Goal: Information Seeking & Learning: Learn about a topic

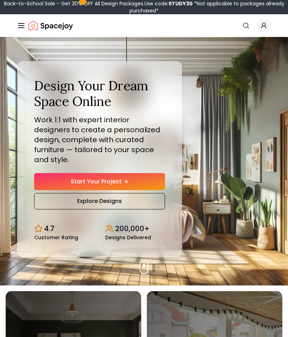
scroll to position [4, 0]
click at [228, 205] on div "Design Your Dream Space Online Work 1:1 with expert interior designers to creat…" at bounding box center [144, 159] width 288 height 252
click at [128, 199] on link "Explore Designs" at bounding box center [99, 201] width 131 height 16
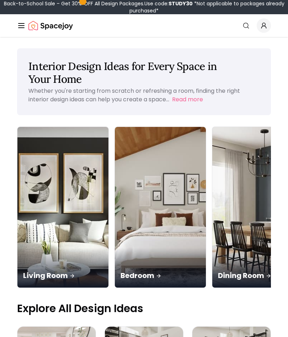
click at [128, 192] on img at bounding box center [160, 207] width 91 height 160
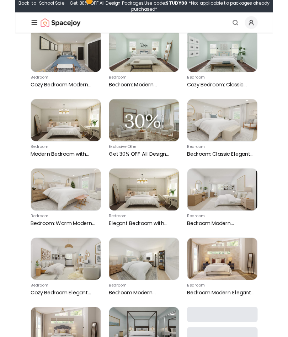
scroll to position [386, 0]
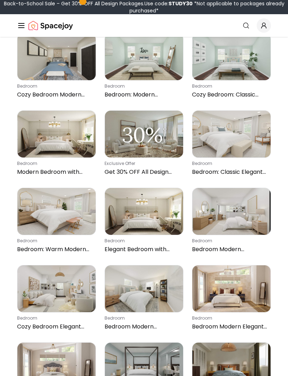
click at [233, 296] on img at bounding box center [231, 289] width 78 height 47
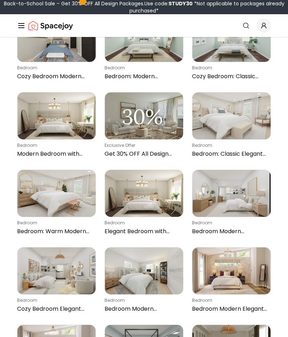
scroll to position [404, 0]
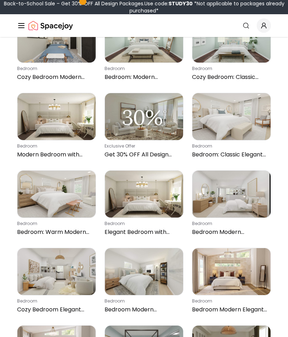
click at [234, 123] on img at bounding box center [231, 116] width 78 height 47
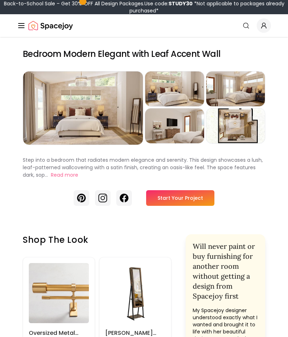
click at [94, 117] on div "Preview" at bounding box center [83, 107] width 120 height 73
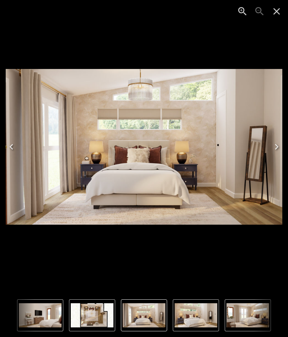
click at [284, 151] on button "Next" at bounding box center [276, 146] width 23 height 28
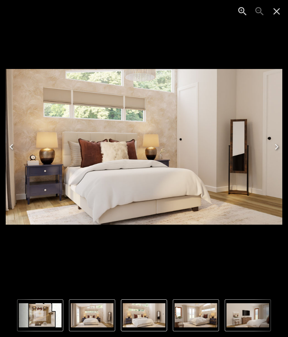
click at [279, 150] on icon "Next" at bounding box center [276, 146] width 11 height 11
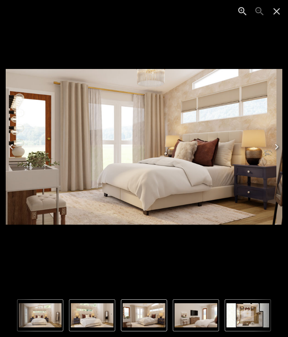
click at [282, 152] on button "Next" at bounding box center [276, 146] width 23 height 28
